Goal: Navigation & Orientation: Find specific page/section

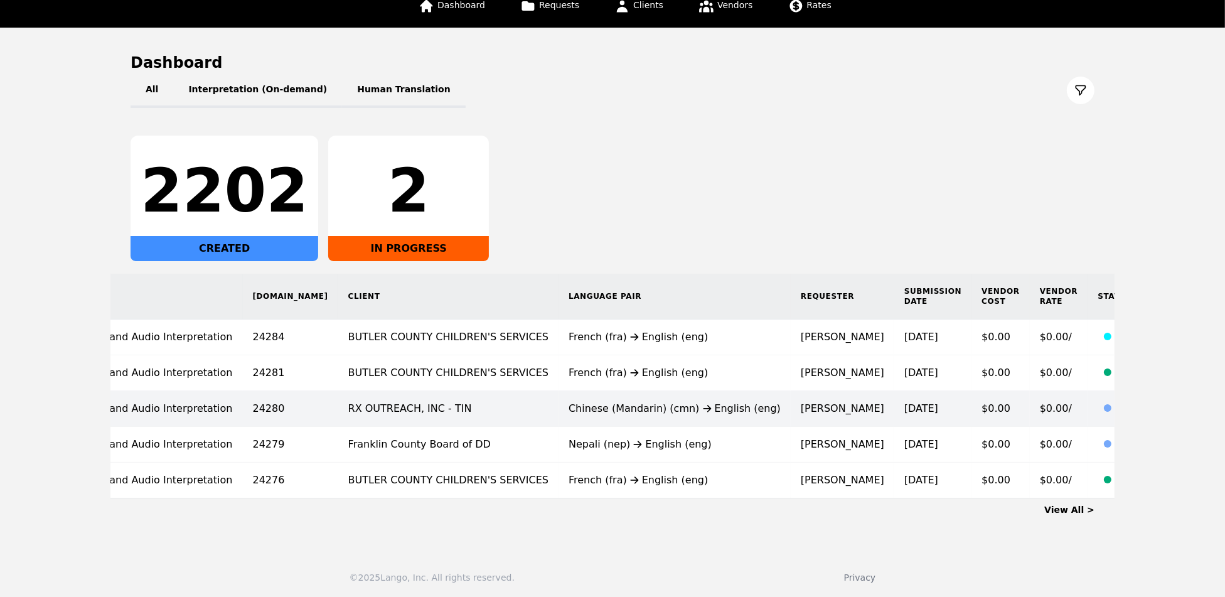
scroll to position [0, 110]
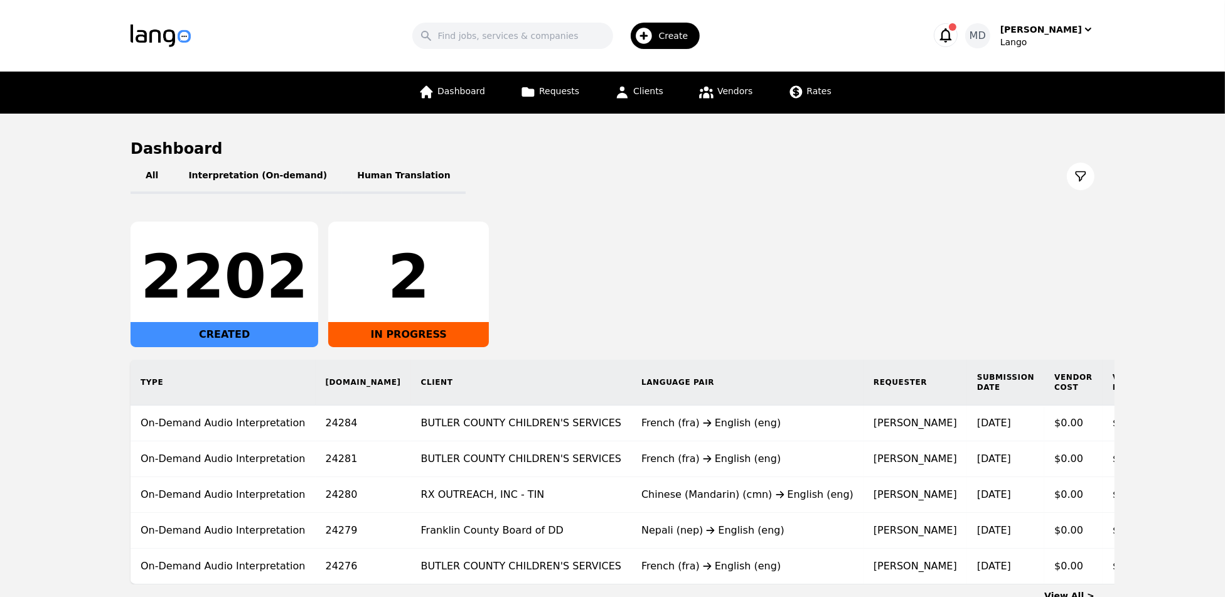
scroll to position [97, 0]
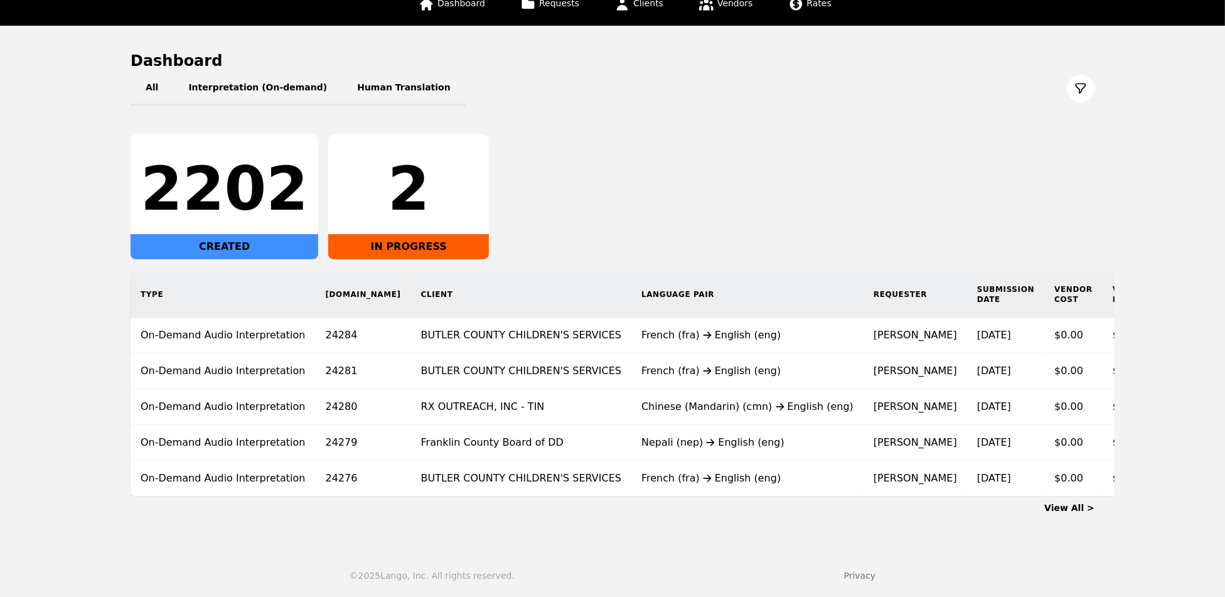
click at [1060, 508] on link "View All >" at bounding box center [1069, 508] width 50 height 10
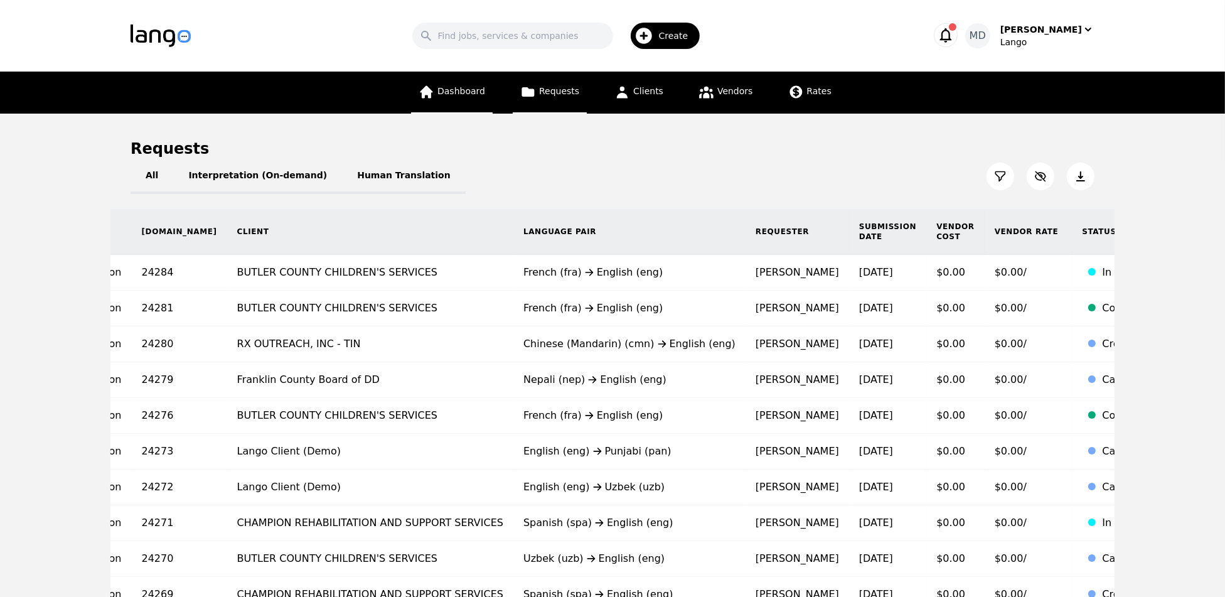
click at [451, 95] on link "Dashboard" at bounding box center [452, 93] width 82 height 42
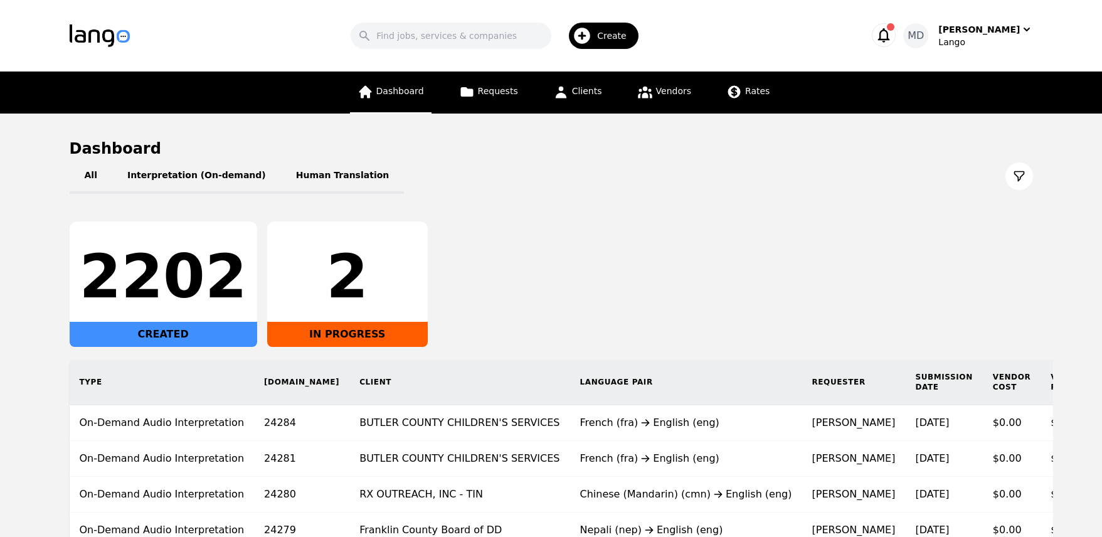
click at [402, 99] on link "Dashboard" at bounding box center [391, 93] width 82 height 42
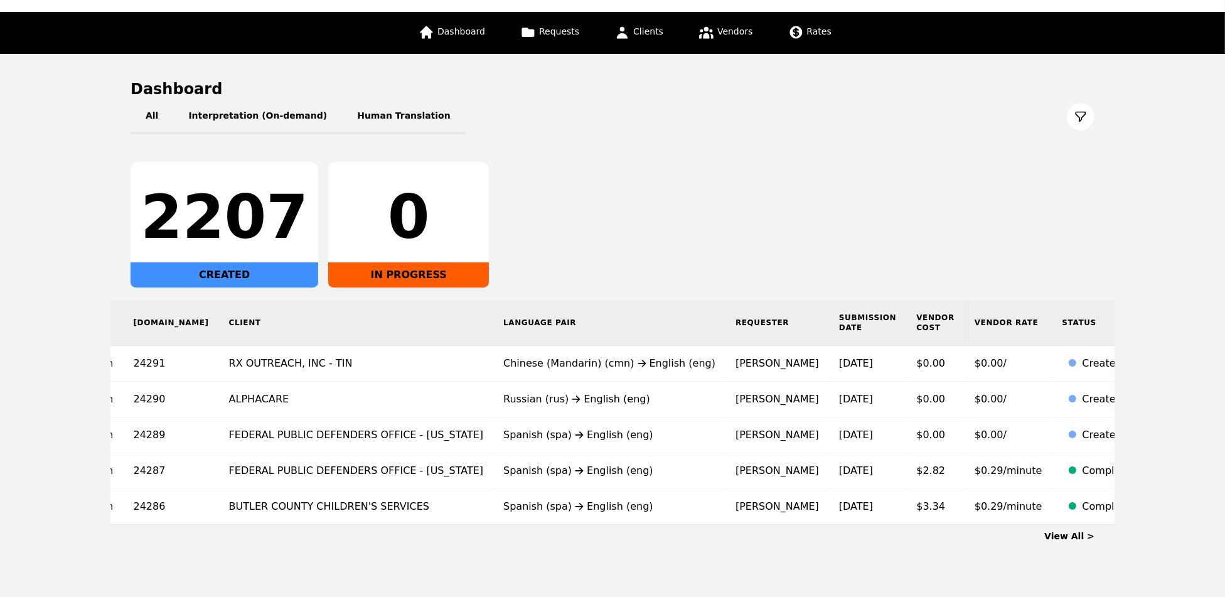
scroll to position [64, 0]
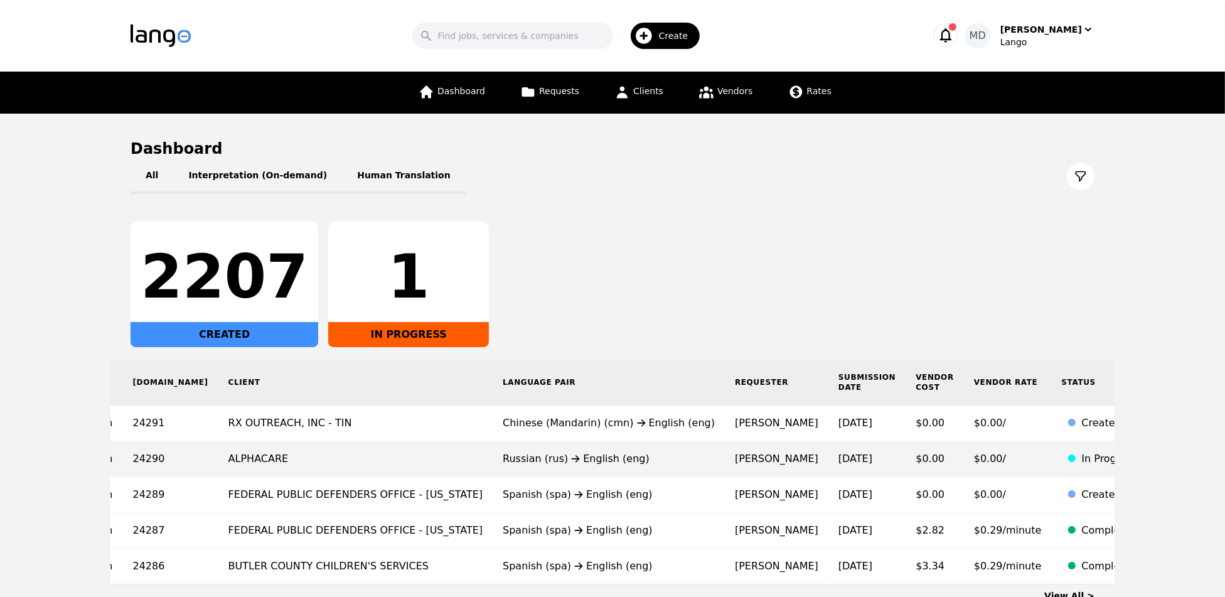
scroll to position [0, 193]
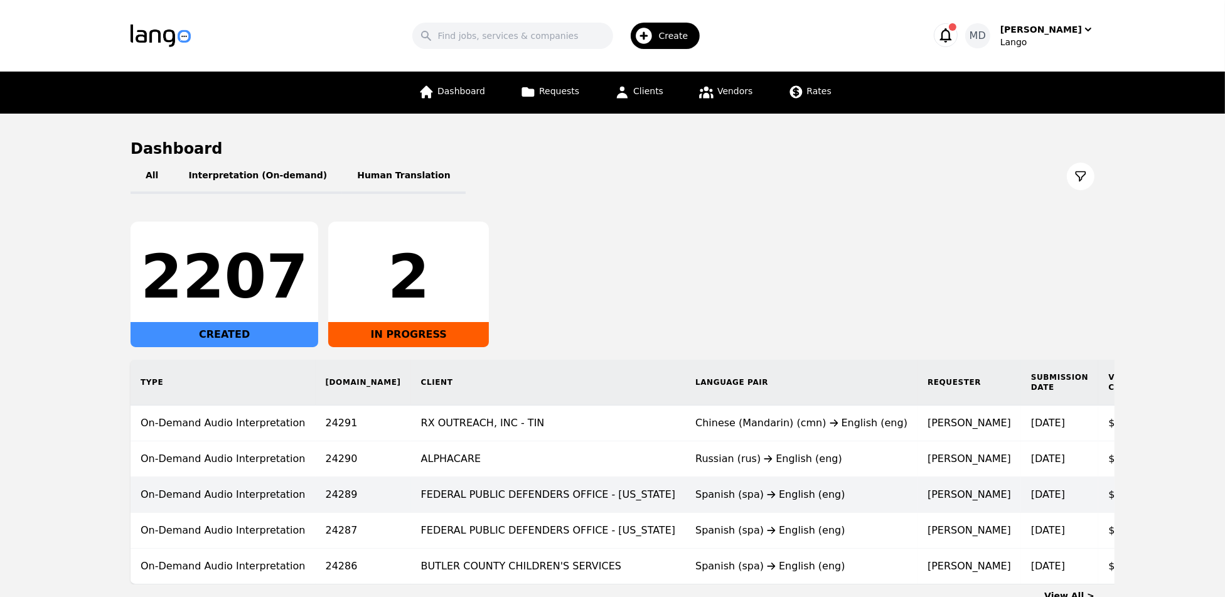
scroll to position [0, 193]
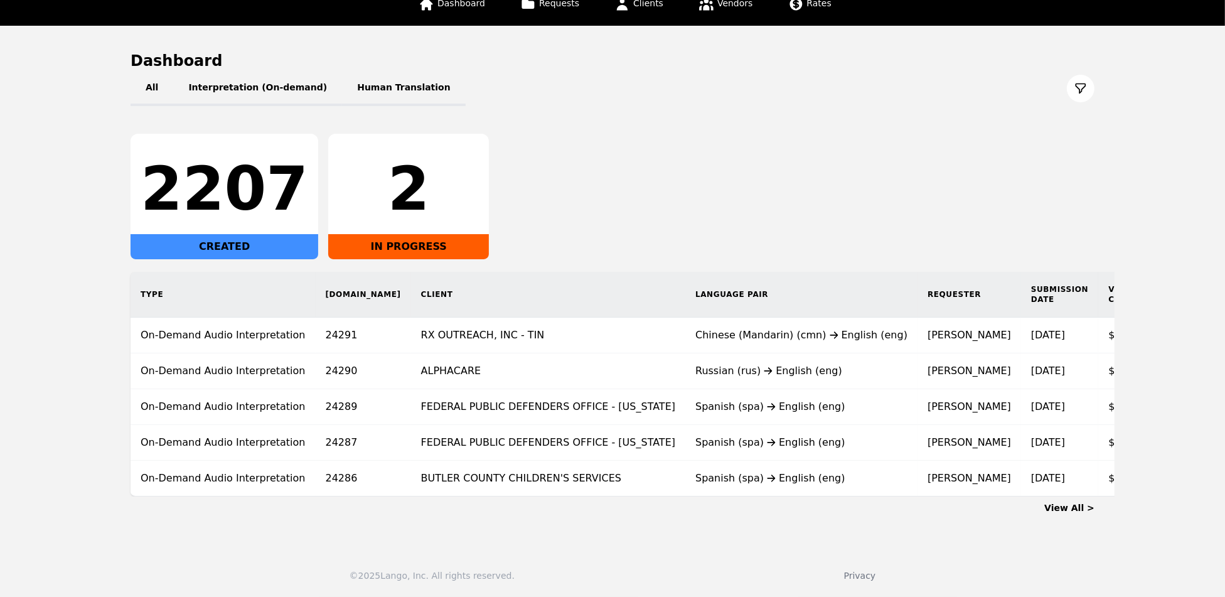
scroll to position [0, 193]
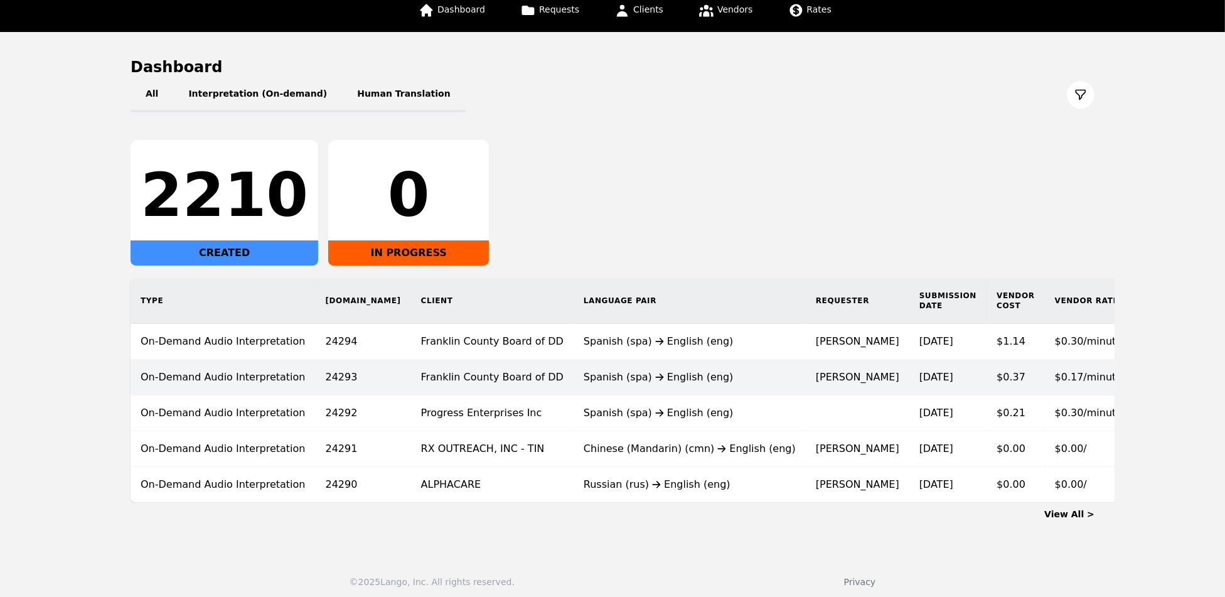
scroll to position [97, 0]
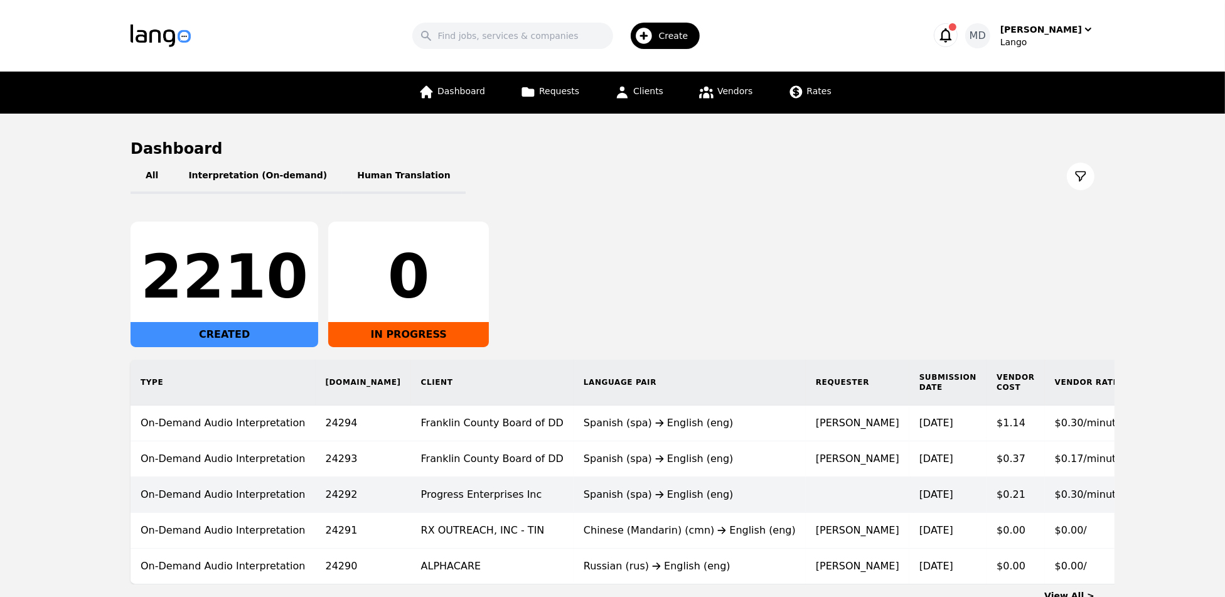
scroll to position [97, 0]
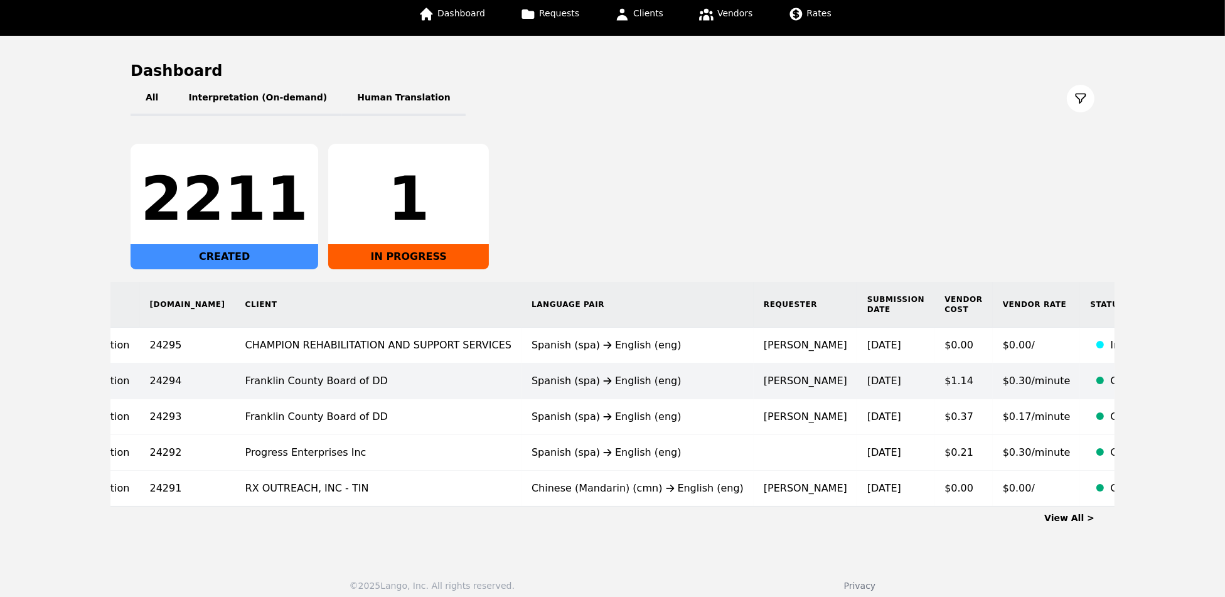
scroll to position [0, 210]
